Goal: Task Accomplishment & Management: Complete application form

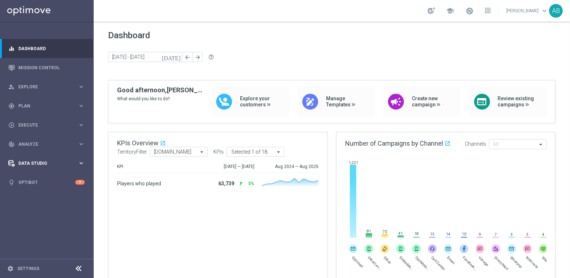
click at [39, 159] on div "Data Studio keyboard_arrow_right" at bounding box center [46, 162] width 93 height 19
click at [39, 200] on link "Imported Customers" at bounding box center [47, 200] width 56 height 6
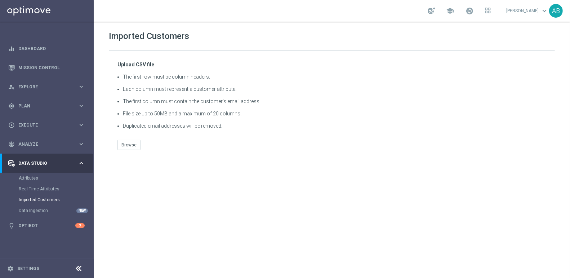
click at [128, 138] on div "Upload CSV file The first row must be column headers. Each column must represen…" at bounding box center [332, 105] width 446 height 109
click at [127, 148] on button "Browse" at bounding box center [128, 145] width 23 height 10
click at [126, 144] on button "Browse" at bounding box center [128, 145] width 23 height 10
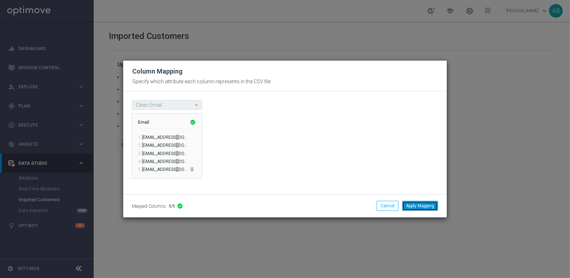
click at [411, 209] on button "Apply Mapping" at bounding box center [420, 206] width 36 height 10
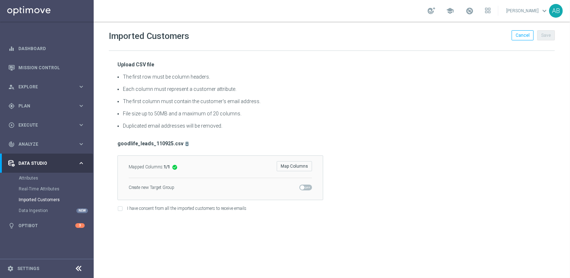
click at [303, 185] on span at bounding box center [302, 187] width 4 height 4
click at [303, 184] on input "checkbox" at bounding box center [305, 187] width 13 height 6
checkbox input "true"
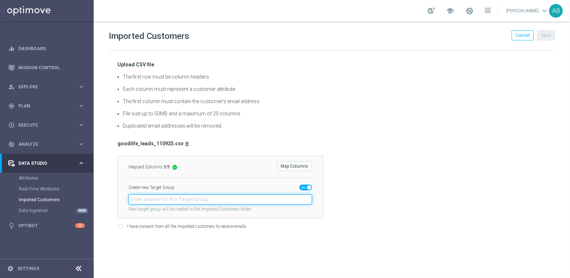
click at [198, 195] on input "text" at bounding box center [220, 199] width 183 height 10
paste input "en_GB_ACQ_GOODLIFE_REBRANDED_NVIP_EMA_TAC_GM_120925"
type input "en_GB_ACQ_GOODLIFE_REBRANDED_NVIP_EMA_TAC_GM_120925"
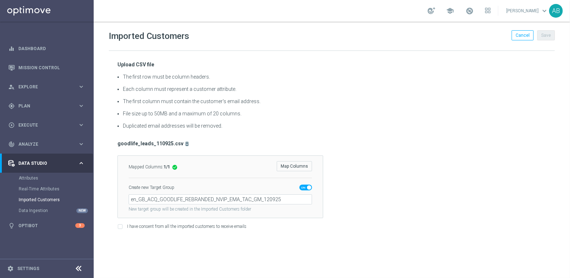
click at [296, 240] on div "Imported Customers Cancel Save Upload CSV file The first row must be column hea…" at bounding box center [332, 150] width 476 height 256
click at [122, 225] on input "I have consent from all the imported customers to receive emails" at bounding box center [119, 227] width 5 height 5
checkbox input "true"
click at [547, 35] on button "Save" at bounding box center [546, 35] width 18 height 10
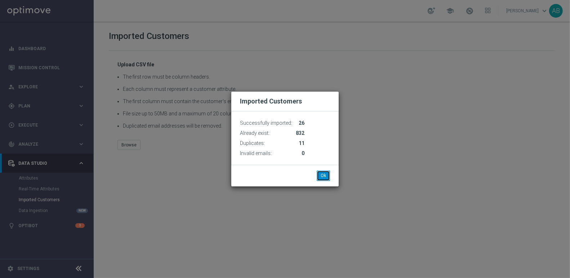
click at [322, 172] on button "Ok" at bounding box center [323, 175] width 13 height 10
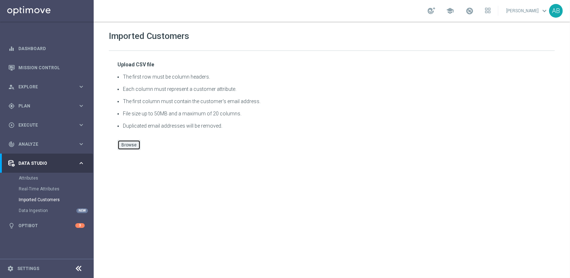
click at [130, 147] on button "Browse" at bounding box center [128, 145] width 23 height 10
click at [18, 103] on div "gps_fixed Plan" at bounding box center [43, 106] width 70 height 6
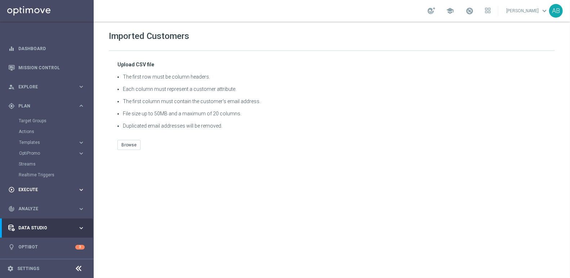
click at [29, 191] on span "Execute" at bounding box center [47, 189] width 59 height 4
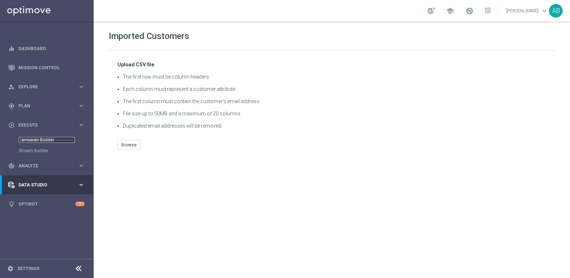
click at [34, 138] on link "Campaign Builder" at bounding box center [47, 140] width 56 height 6
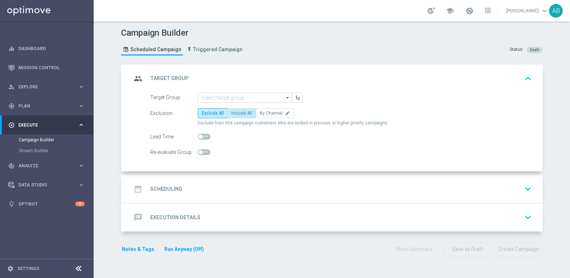
click at [240, 112] on span "Include All" at bounding box center [241, 113] width 21 height 5
click at [236, 112] on input "Include All" at bounding box center [233, 114] width 5 height 5
radio input "true"
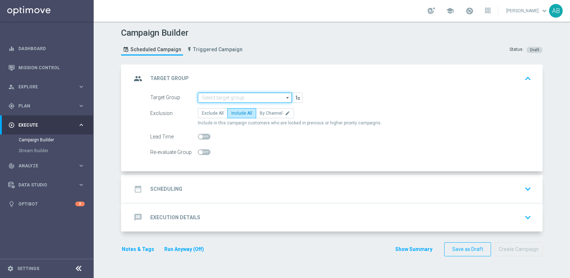
click at [244, 99] on input at bounding box center [245, 98] width 94 height 10
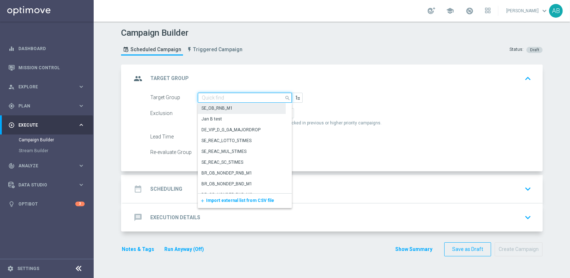
paste input "en_GB_ACQ_GOODLIFE_REBRANDED_NVIP_EMA_TAC_GM_120925"
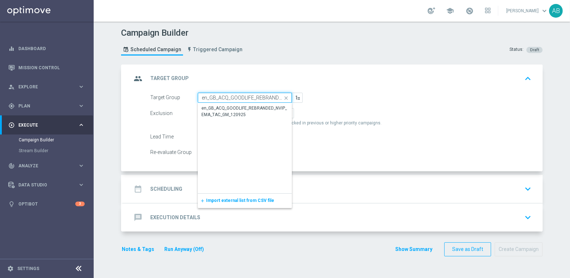
scroll to position [0, 66]
click at [235, 99] on input "en_GB_ACQ_GOODLIFE_REBRANDED_NVIP_EMA_TAC_GM_120925" at bounding box center [245, 98] width 94 height 10
click at [231, 117] on div "en_GB_ACQ_GOODLIFE_REBRANDED_NVIP_EMA_TAC_GM_120925" at bounding box center [245, 111] width 94 height 17
type input "en_GB_ACQ_GOODLIFE_REBRANDED_NVIP_EMA_TAC_GM_120925"
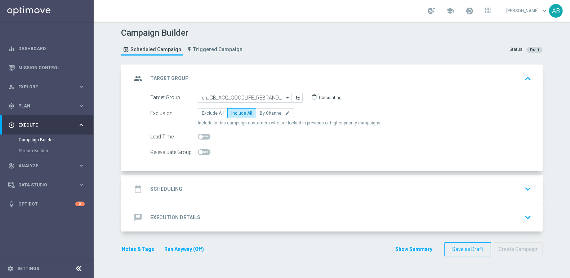
click at [174, 193] on div "date_range Scheduling" at bounding box center [156, 188] width 51 height 13
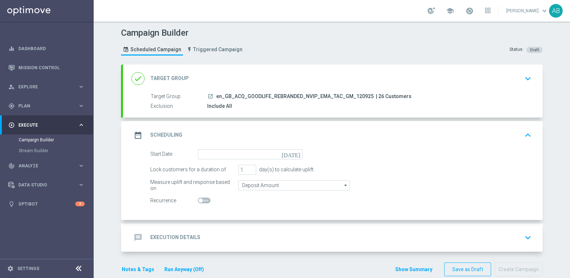
click at [299, 152] on icon "[DATE]" at bounding box center [292, 153] width 21 height 8
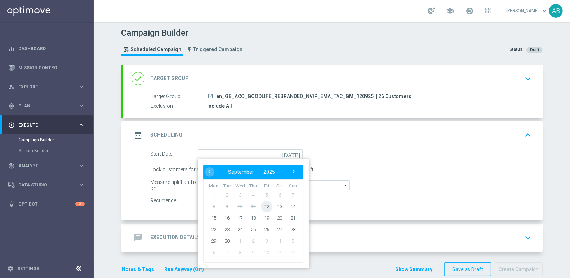
click at [265, 206] on span "12" at bounding box center [267, 206] width 12 height 12
type input "[DATE]"
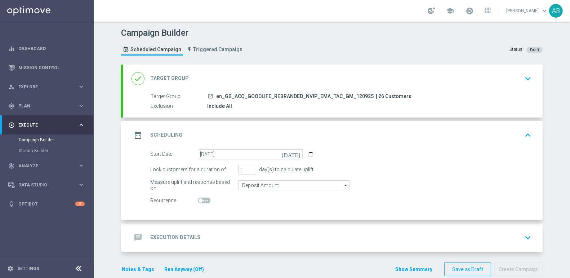
click at [180, 234] on h2 "Execution Details" at bounding box center [175, 237] width 50 height 7
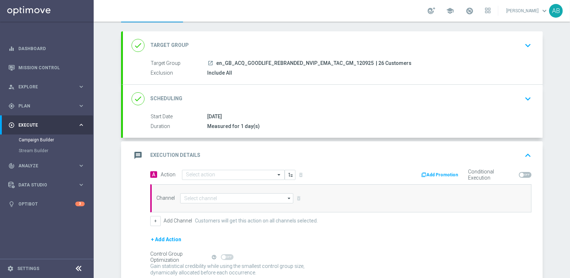
scroll to position [35, 0]
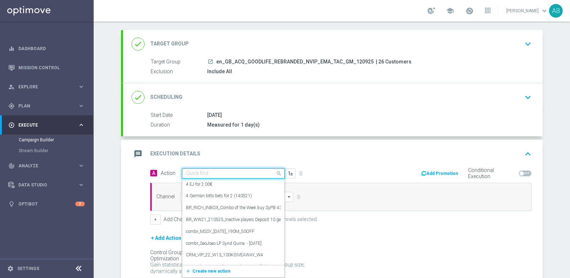
click at [230, 168] on div "Quick find" at bounding box center [233, 173] width 103 height 10
paste input "en_GB_ACQ_GOODLIFE_50FS_NVIP_EMA_TAC_GM"
type input "en_GB_ACQ_GOODLIFE_50FS_NVIP_EMA_TAC_GM"
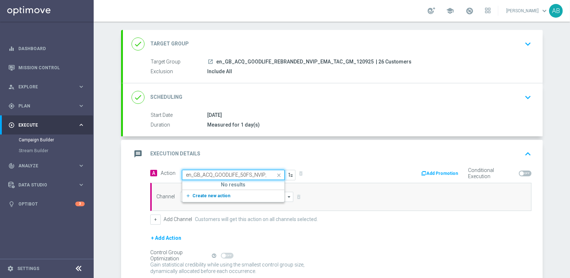
scroll to position [0, 32]
click at [212, 173] on input "en_GB_ACQ_GOODLIFE_50FS_NVIP_EMA_TAC_GM" at bounding box center [226, 175] width 80 height 6
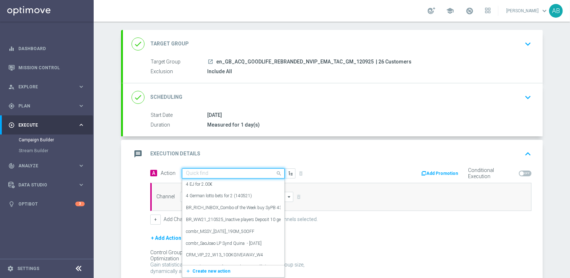
paste input "en_GB_ACQ_GOODLIFE_REBRANDED_NVIP_EMA_TAC_GM"
type input "en_GB_ACQ_GOODLIFE_REBRANDED_NVIP_EMA_TAC_GM"
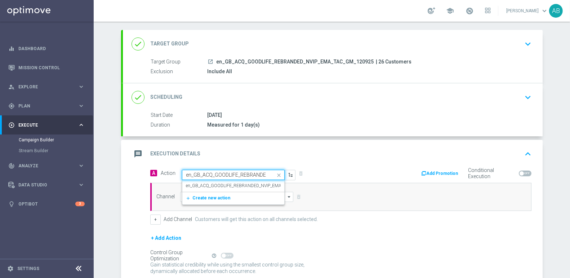
scroll to position [0, 49]
click at [203, 184] on label "en_GB_ACQ_GOODLIFE_REBRANDED_NVIP_EMA_TAC_GM" at bounding box center [243, 186] width 115 height 6
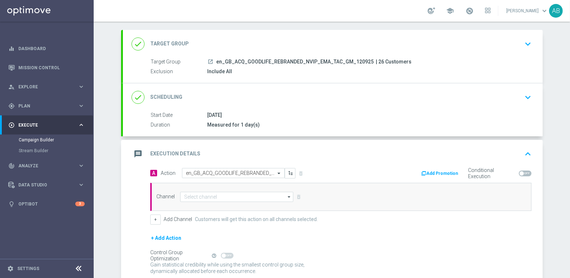
scroll to position [0, 0]
click at [197, 197] on input at bounding box center [236, 197] width 113 height 10
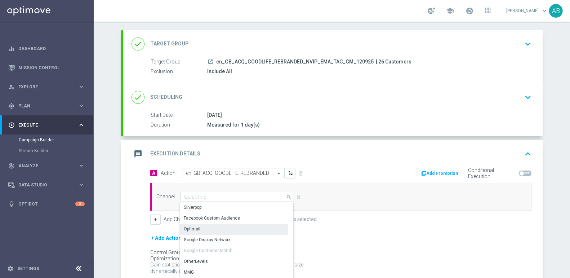
click at [206, 226] on div "Optimail" at bounding box center [234, 229] width 108 height 10
type input "Optimail"
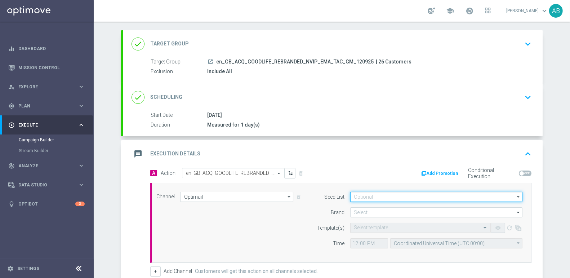
click at [367, 193] on input at bounding box center [436, 197] width 172 height 10
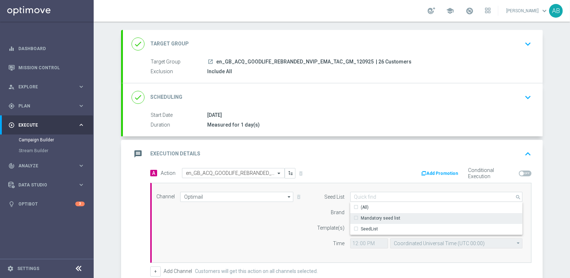
click at [368, 216] on div "Mandatory seed list" at bounding box center [381, 218] width 40 height 6
click at [314, 223] on div "Template(s)" at bounding box center [326, 228] width 37 height 10
type input "Mandatory seed list"
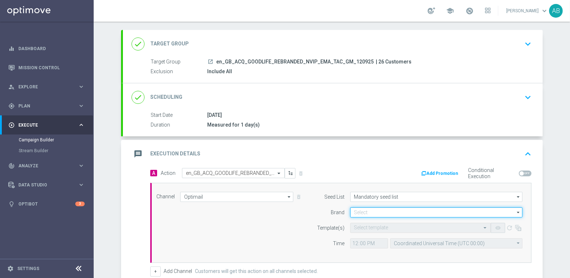
click at [366, 208] on input at bounding box center [436, 212] width 172 height 10
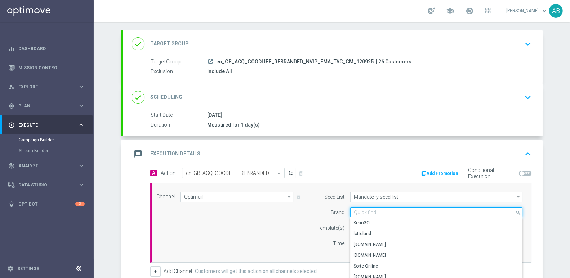
click at [366, 208] on input at bounding box center [436, 212] width 172 height 10
paste input "en_GB_ACQ_GOODLIFE_50FS_NVIP_EMA_TAC_GM"
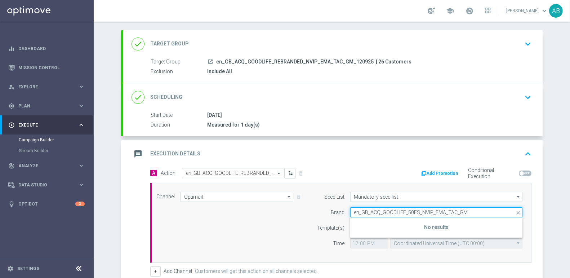
click at [354, 211] on input "en_GB_ACQ_GOODLIFE_50FS_NVIP_EMA_TAC_GM" at bounding box center [436, 212] width 172 height 10
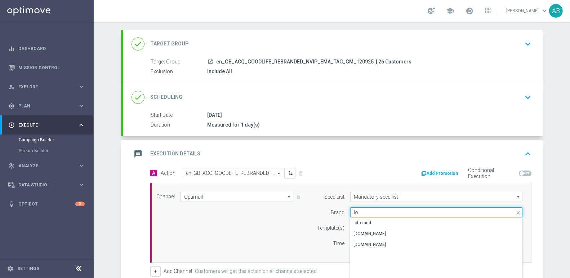
type input "lo"
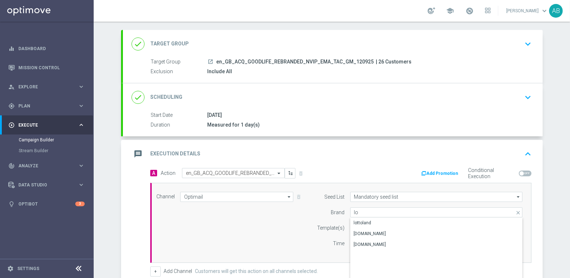
click at [263, 204] on div "Channel Optimail Optimail arrow_drop_down Show Selected 1 of 26 Silverpop" at bounding box center [339, 223] width 377 height 62
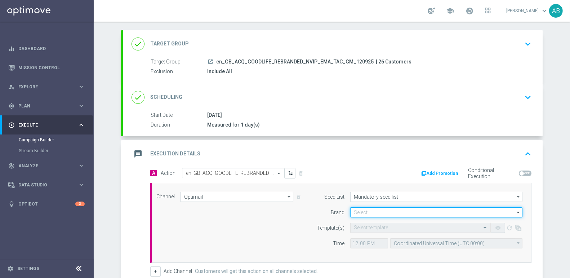
click at [379, 208] on input at bounding box center [436, 212] width 172 height 10
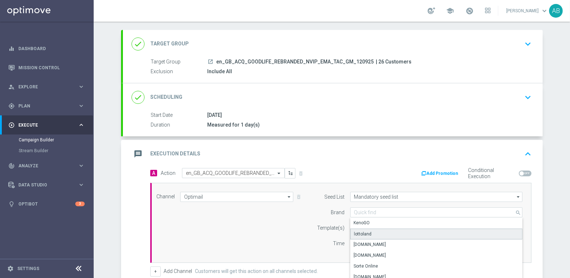
click at [376, 232] on div "lottoland" at bounding box center [436, 233] width 173 height 11
type input "lottoland"
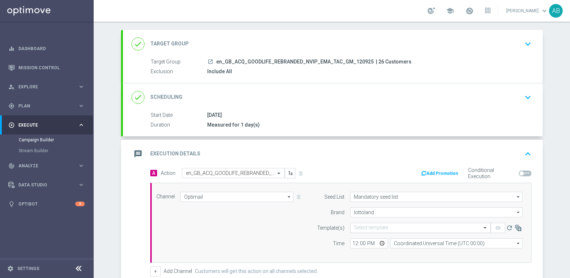
click at [366, 226] on input "text" at bounding box center [413, 228] width 118 height 6
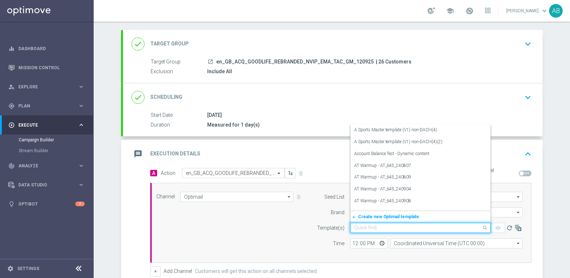
paste input "en_GB_ACQ_GOODLIFE_50FS_NVIP_EMA_TAC_GM"
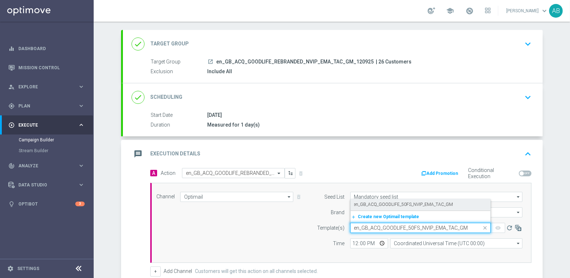
click at [375, 205] on label "en_GB_ACQ_GOODLIFE_50FS_NVIP_EMA_TAC_GM" at bounding box center [403, 204] width 99 height 6
type input "en_GB_ACQ_GOODLIFE_50FS_NVIP_EMA_TAC_GM"
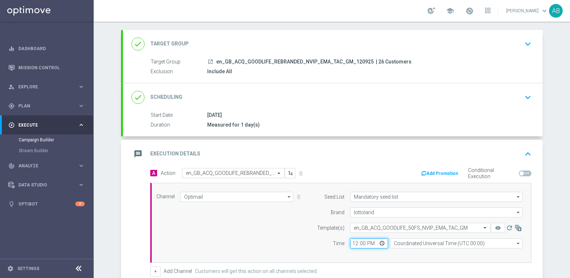
click at [354, 243] on input "12:00" at bounding box center [369, 243] width 38 height 10
type input "18:00"
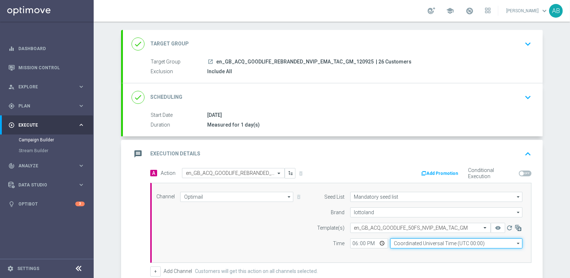
click at [420, 241] on input "Coordinated Universal Time (UTC 00:00)" at bounding box center [456, 243] width 132 height 10
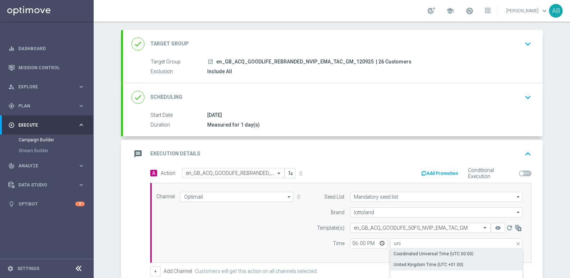
click at [415, 264] on div "United Kingdom Time (UTC +01:00)" at bounding box center [429, 264] width 70 height 6
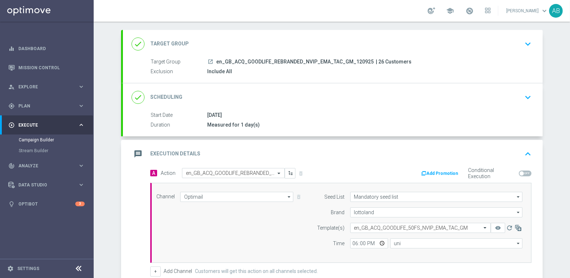
type input "United Kingdom Time (UTC +01:00)"
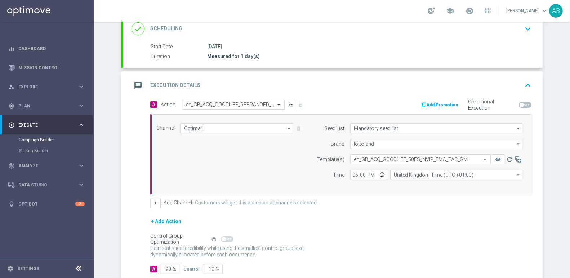
scroll to position [103, 0]
drag, startPoint x: 164, startPoint y: 266, endPoint x: 203, endPoint y: 266, distance: 39.3
click at [203, 266] on div "A 90 % Control 10 %" at bounding box center [340, 268] width 381 height 10
type input "1"
type input "99"
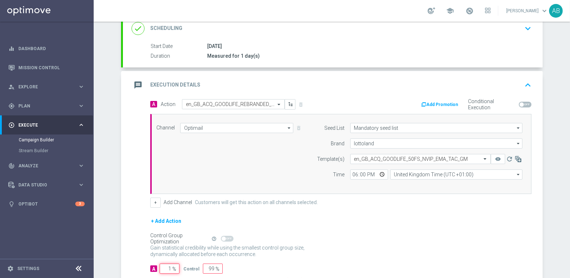
type input "10"
type input "90"
type input "100"
type input "0"
type input "100"
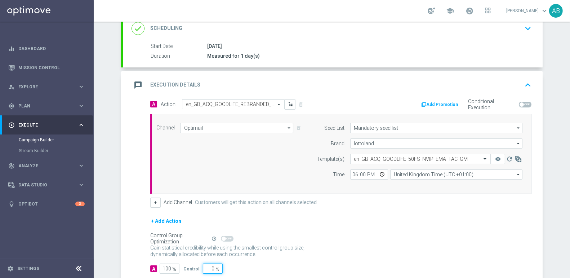
click at [388, 266] on div "A 100 % Control 0 %" at bounding box center [340, 268] width 381 height 10
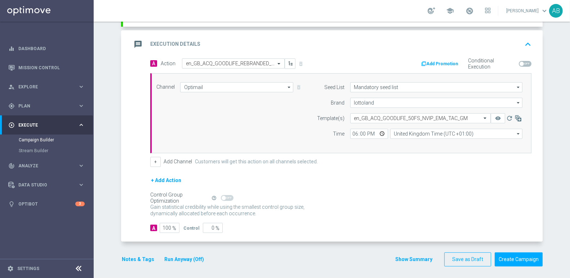
click at [423, 258] on button "Show Summary" at bounding box center [414, 259] width 38 height 8
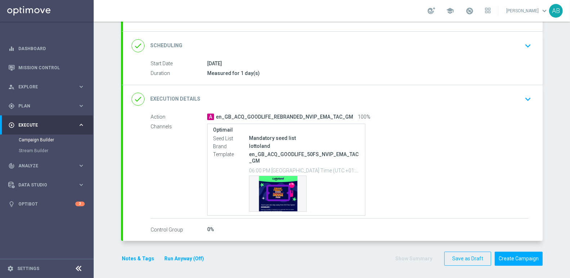
scroll to position [86, 0]
click at [523, 257] on button "Create Campaign" at bounding box center [519, 259] width 48 height 14
